Goal: Communication & Community: Share content

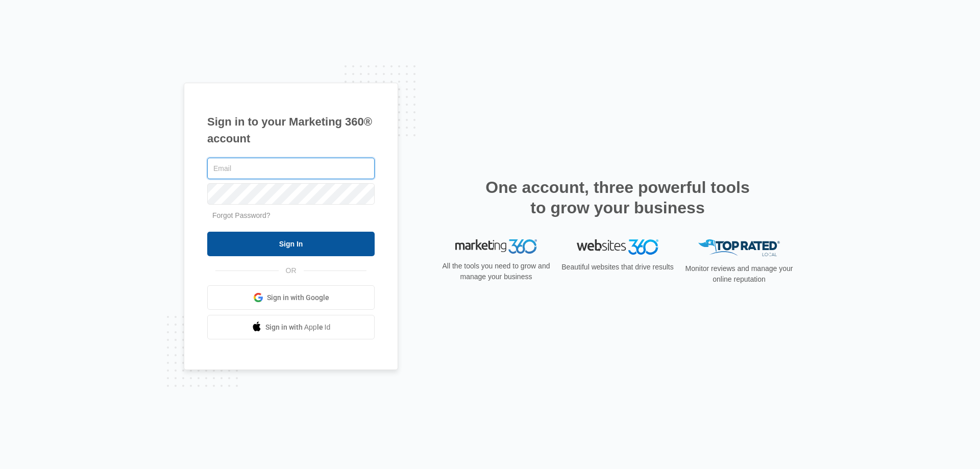
type input "[EMAIL_ADDRESS][DOMAIN_NAME]"
click at [281, 248] on input "Sign In" at bounding box center [290, 244] width 167 height 25
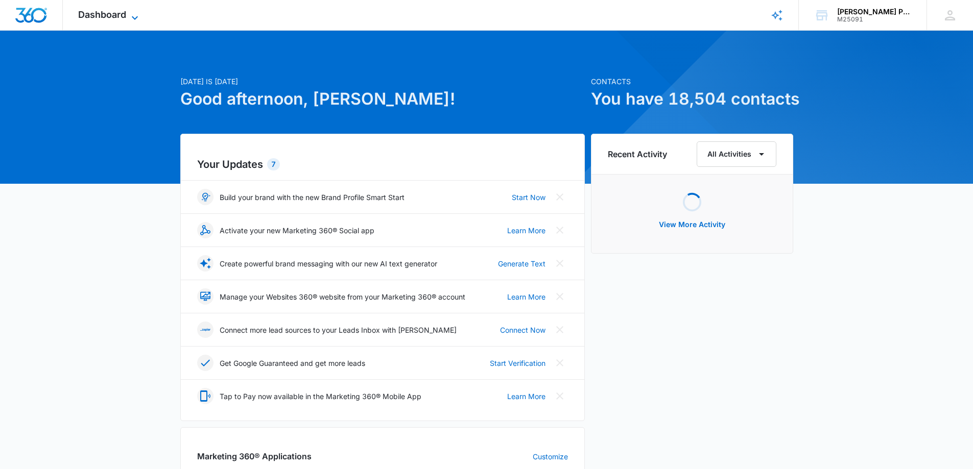
click at [125, 15] on span "Dashboard" at bounding box center [102, 14] width 48 height 11
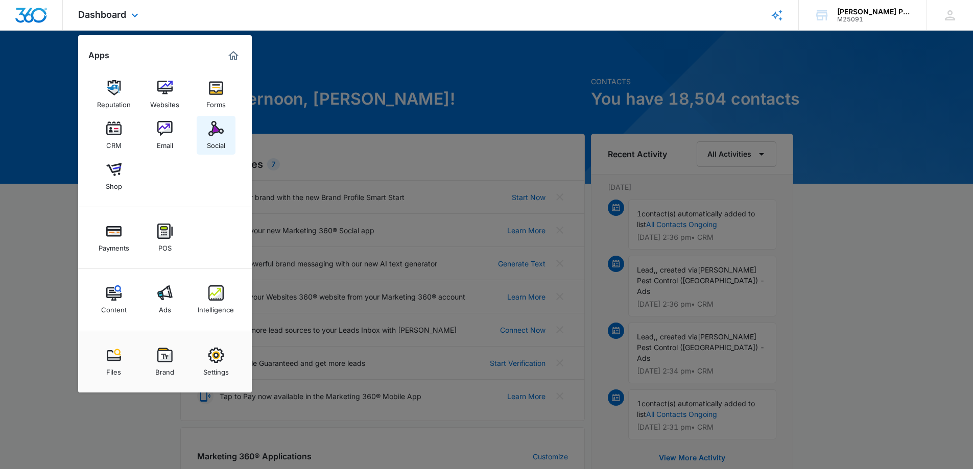
click at [222, 133] on img at bounding box center [215, 128] width 15 height 15
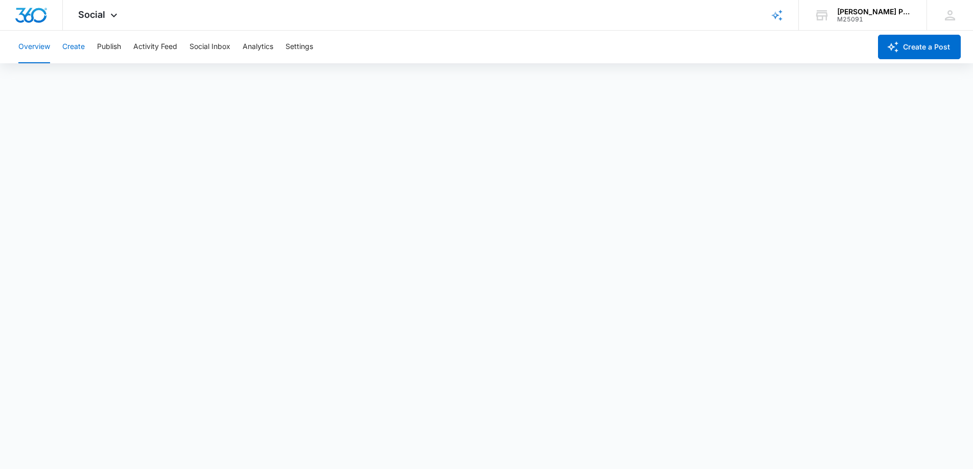
click at [75, 47] on button "Create" at bounding box center [73, 47] width 22 height 33
click at [155, 46] on button "Activity Feed" at bounding box center [155, 47] width 44 height 33
click at [103, 45] on button "Publish" at bounding box center [109, 47] width 24 height 33
click at [74, 45] on button "Create" at bounding box center [73, 47] width 22 height 33
